Goal: Find specific page/section: Find specific page/section

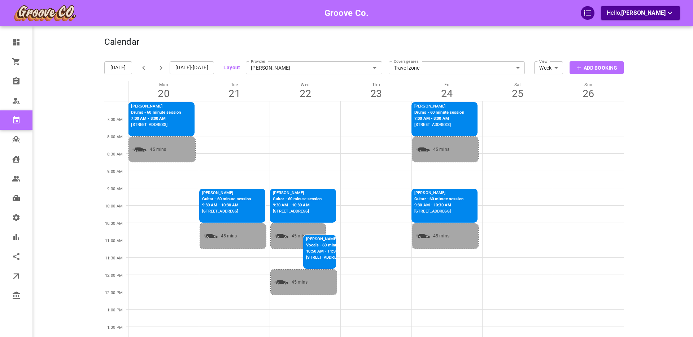
click at [71, 136] on div "Groove Co. Hello, Boris Sandford" at bounding box center [76, 322] width 56 height 622
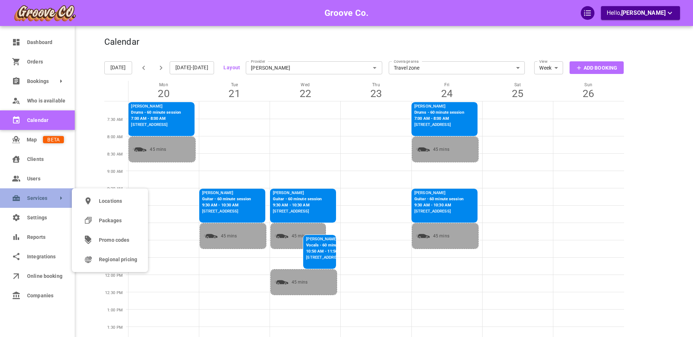
click at [27, 200] on span "Services" at bounding box center [27, 199] width 0 height 8
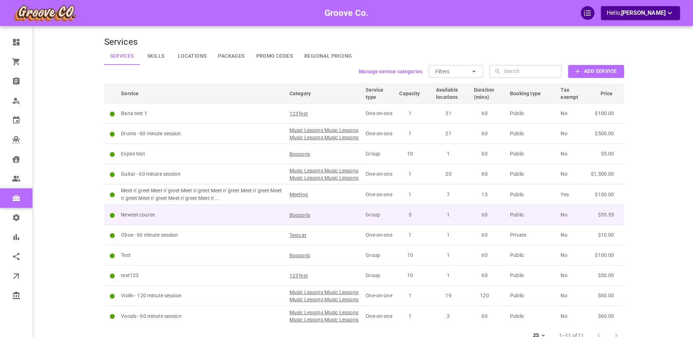
click at [209, 223] on td "Newest course" at bounding box center [202, 215] width 169 height 20
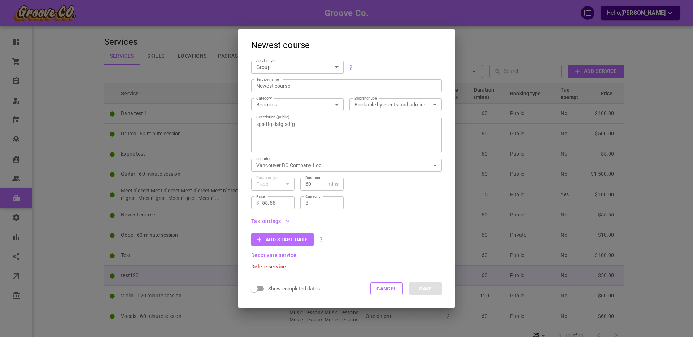
click at [381, 288] on button "Cancel" at bounding box center [386, 288] width 32 height 13
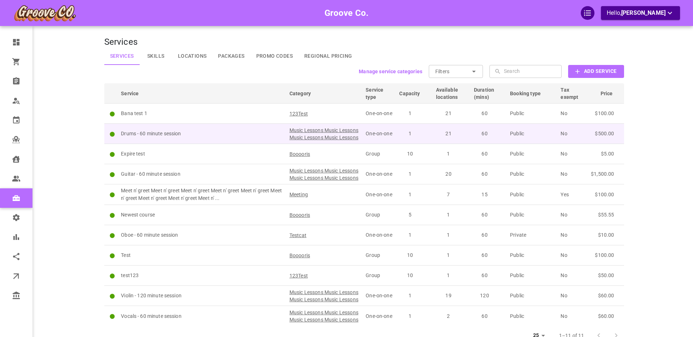
click at [216, 137] on p "Drums - 60 minute session" at bounding box center [202, 134] width 162 height 8
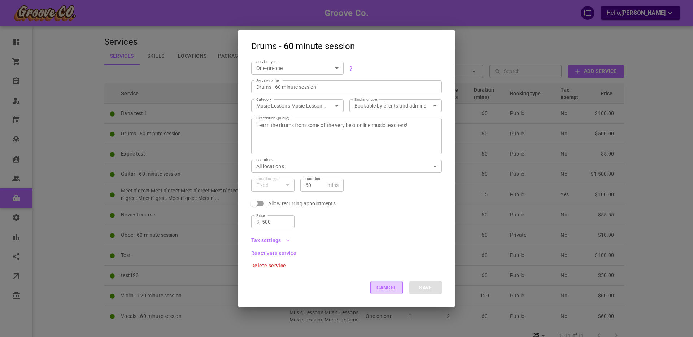
click at [379, 285] on button "Cancel" at bounding box center [386, 287] width 32 height 13
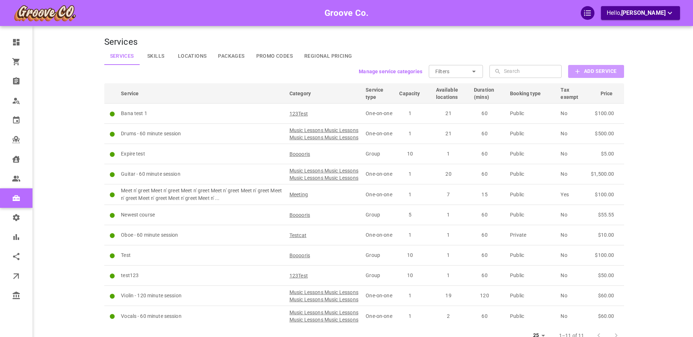
click at [589, 72] on b "Add Service" at bounding box center [600, 71] width 32 height 9
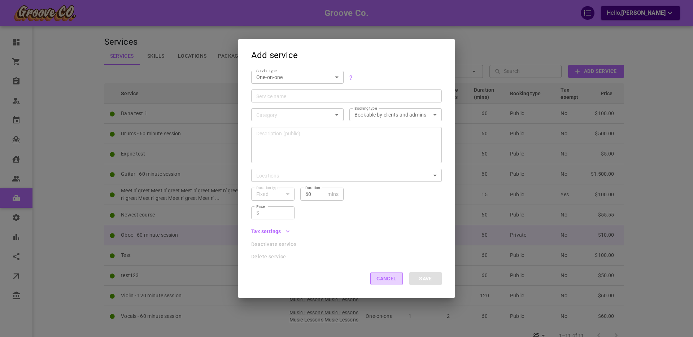
drag, startPoint x: 387, startPoint y: 282, endPoint x: 309, endPoint y: 252, distance: 83.4
click at [387, 282] on button "Cancel" at bounding box center [386, 278] width 32 height 13
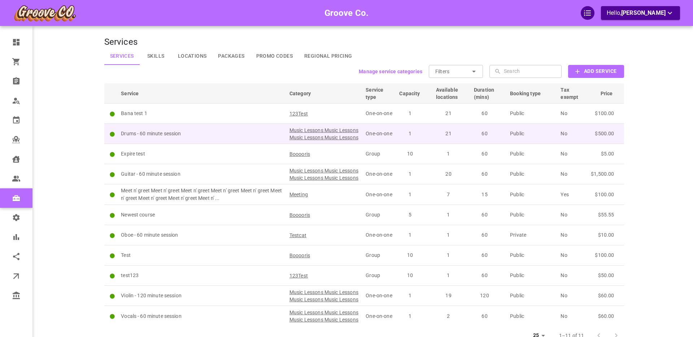
click at [205, 134] on p "Drums - 60 minute session" at bounding box center [202, 134] width 162 height 8
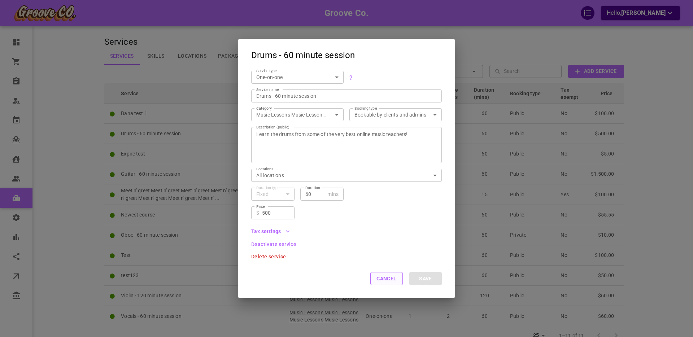
click at [384, 279] on button "Cancel" at bounding box center [386, 278] width 32 height 13
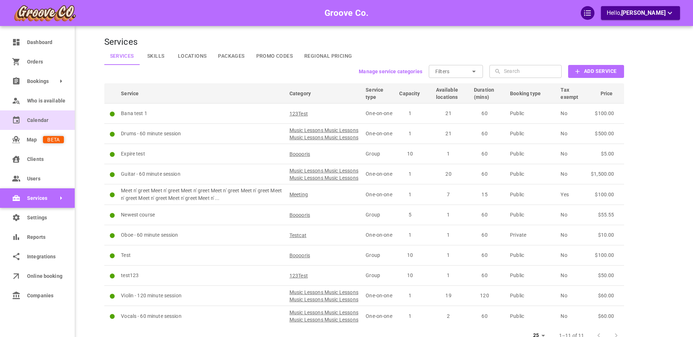
click at [33, 120] on span "Calendar" at bounding box center [45, 121] width 37 height 8
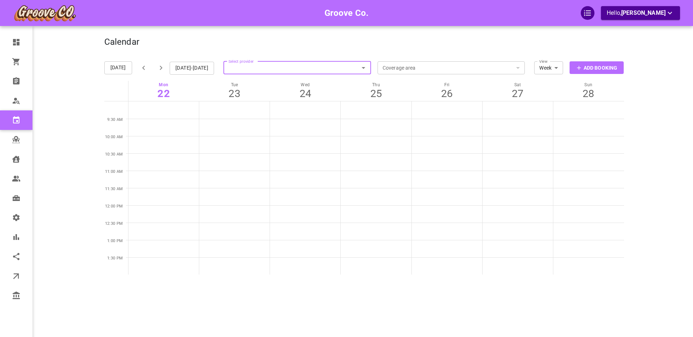
click at [293, 67] on input "Select provider" at bounding box center [297, 68] width 148 height 16
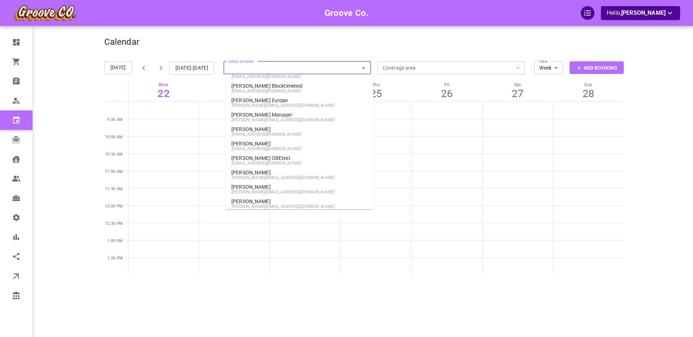
scroll to position [416, 0]
click at [260, 172] on p "[PERSON_NAME]" at bounding box center [299, 171] width 136 height 5
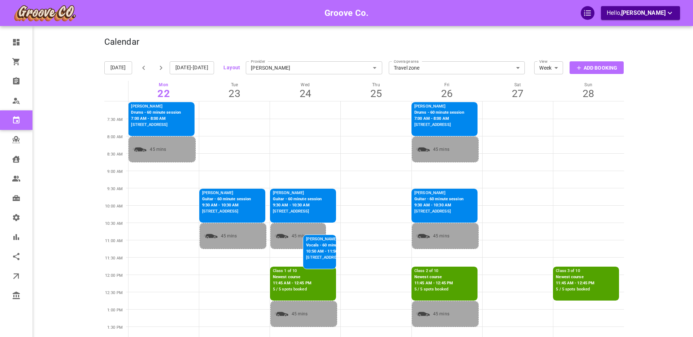
click at [287, 278] on p "Newest course" at bounding box center [292, 277] width 39 height 6
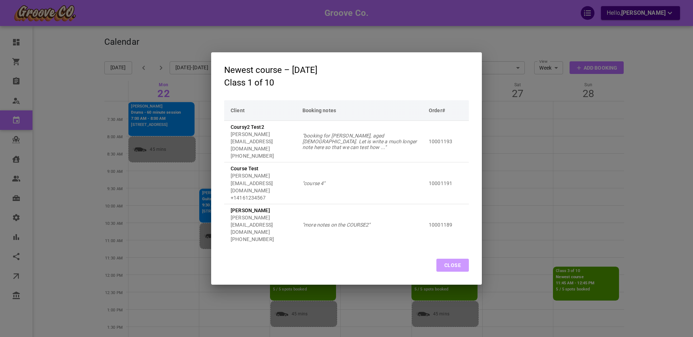
click at [451, 259] on button "Close" at bounding box center [453, 265] width 32 height 13
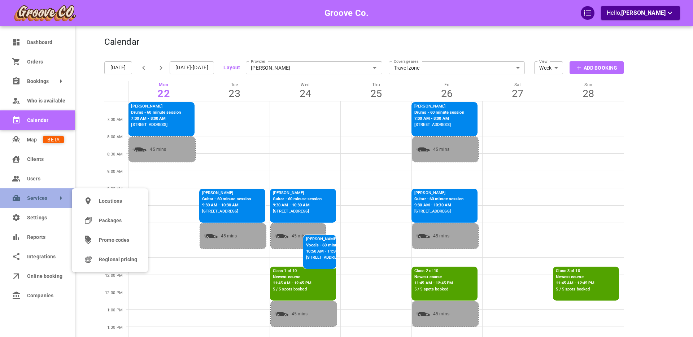
click at [27, 196] on span "Services" at bounding box center [27, 199] width 0 height 8
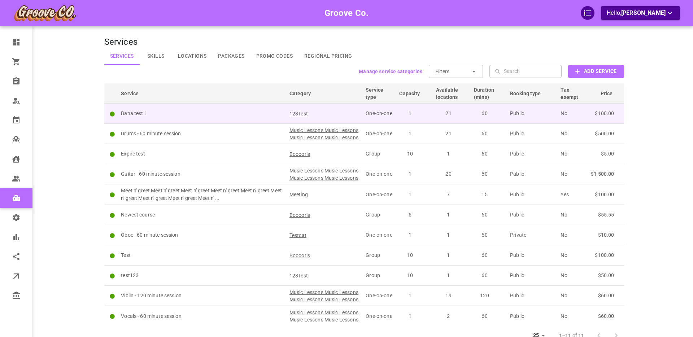
click at [192, 116] on p "Bana test 1" at bounding box center [202, 114] width 162 height 8
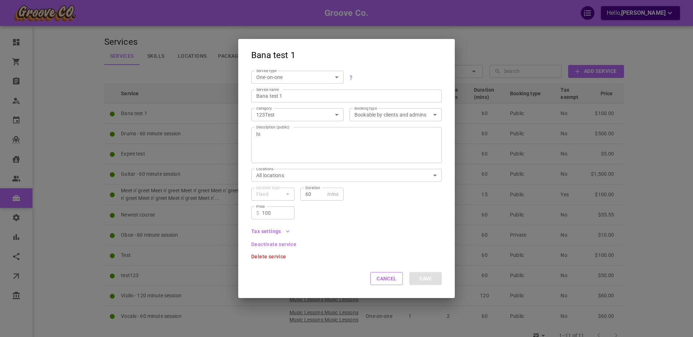
click at [284, 233] on icon "button" at bounding box center [287, 231] width 7 height 7
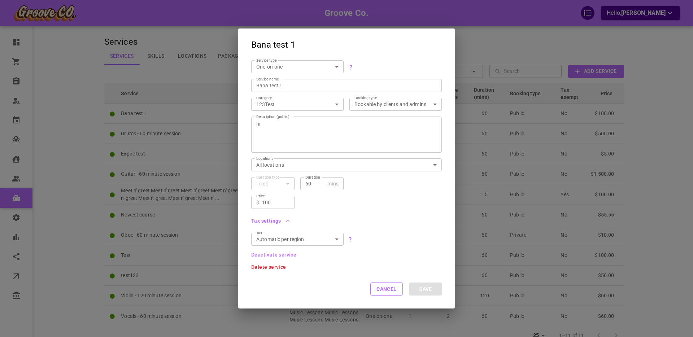
click at [289, 220] on icon "button" at bounding box center [287, 220] width 7 height 7
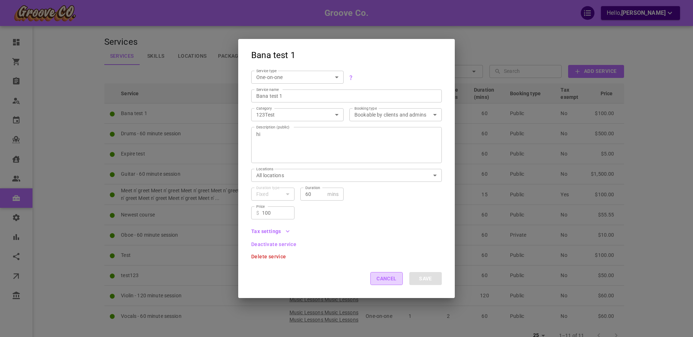
drag, startPoint x: 392, startPoint y: 277, endPoint x: 328, endPoint y: 38, distance: 247.5
click at [392, 277] on button "Cancel" at bounding box center [386, 278] width 32 height 13
